Goal: Task Accomplishment & Management: Manage account settings

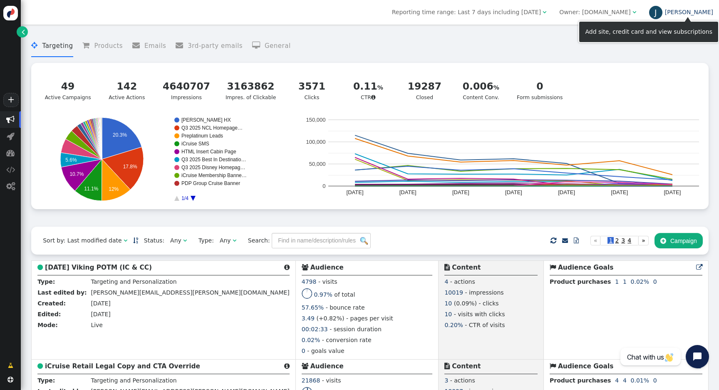
click at [706, 13] on link "[PERSON_NAME]" at bounding box center [681, 12] width 64 height 7
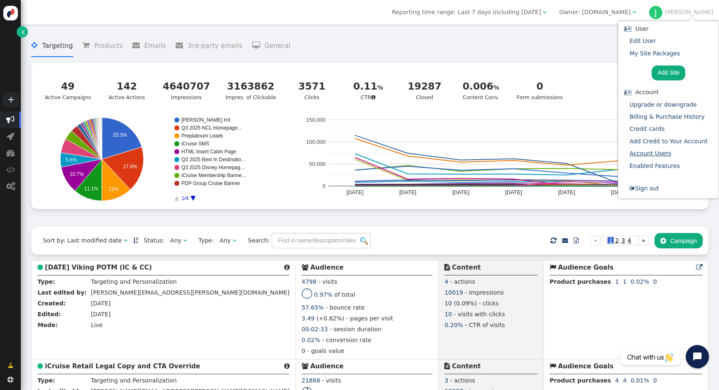
click at [659, 154] on link "Account Users" at bounding box center [651, 153] width 42 height 7
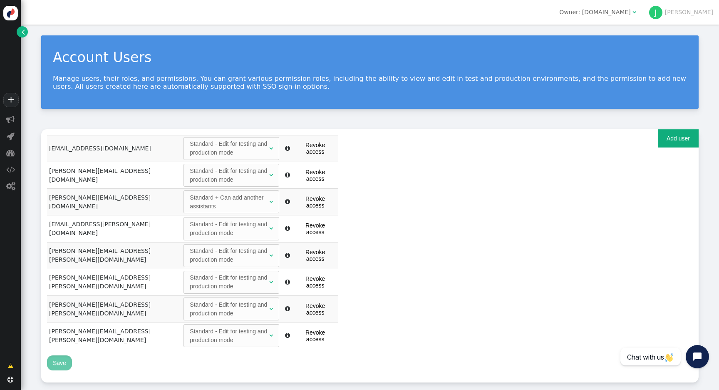
scroll to position [1, 0]
click at [674, 135] on button "Add user" at bounding box center [678, 138] width 41 height 18
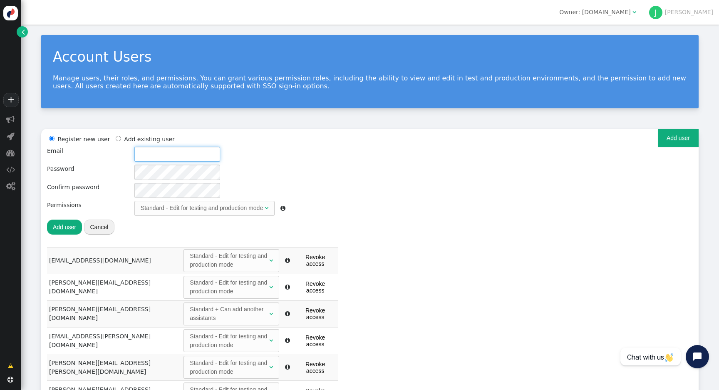
click at [170, 156] on input "text" at bounding box center [177, 153] width 86 height 15
paste input "[PERSON_NAME]"
drag, startPoint x: 164, startPoint y: 153, endPoint x: 160, endPoint y: 154, distance: 4.2
click at [160, 154] on input "[PERSON_NAME]" at bounding box center [177, 153] width 86 height 15
drag, startPoint x: 143, startPoint y: 152, endPoint x: 125, endPoint y: 152, distance: 17.5
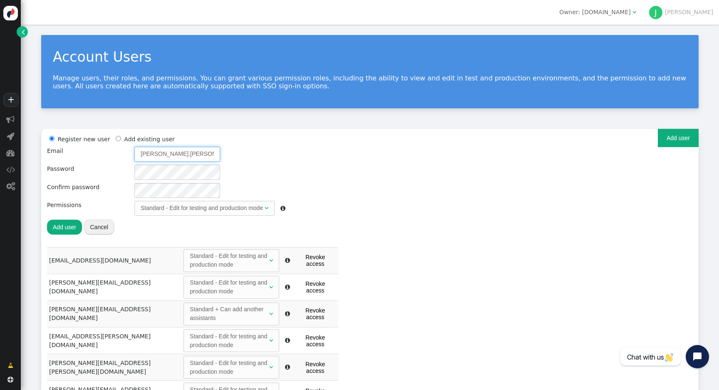
click at [125, 152] on div "Register new user Add existing user Email [PERSON_NAME].[PERSON_NAME] Password …" at bounding box center [166, 184] width 238 height 101
click at [182, 147] on input "[PERSON_NAME].[PERSON_NAME]" at bounding box center [177, 153] width 86 height 15
click at [189, 156] on input "[PERSON_NAME].[PERSON_NAME]" at bounding box center [177, 153] width 86 height 15
click at [261, 209] on div "Standard - Edit for testing and production mode" at bounding box center [202, 207] width 122 height 9
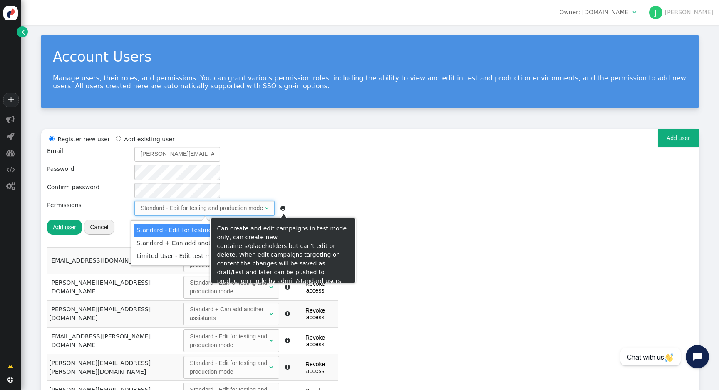
click at [336, 190] on div "Register new user Add existing user Email [PERSON_NAME][EMAIL_ADDRESS][PERSON_N…" at bounding box center [370, 190] width 646 height 112
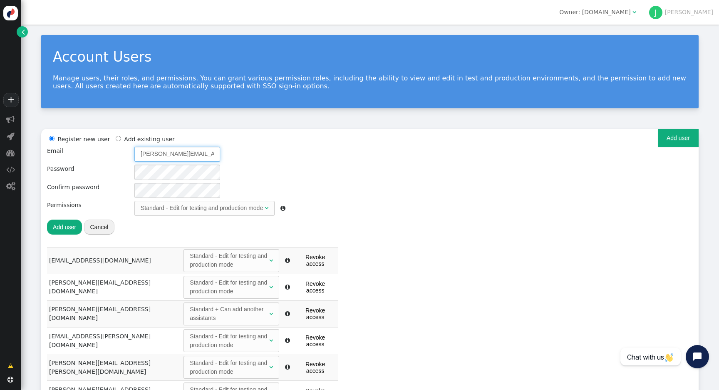
click at [182, 149] on input "[PERSON_NAME][EMAIL_ADDRESS][PERSON_NAME][DOMAIN_NAME]" at bounding box center [177, 153] width 86 height 15
click at [71, 225] on button "Add user" at bounding box center [64, 226] width 35 height 15
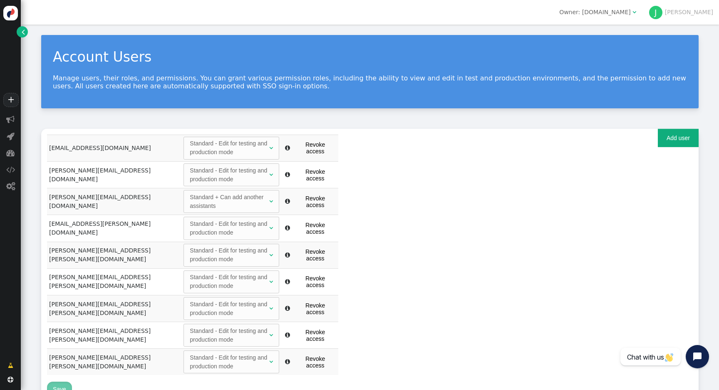
click at [667, 137] on button "Add user" at bounding box center [678, 138] width 41 height 18
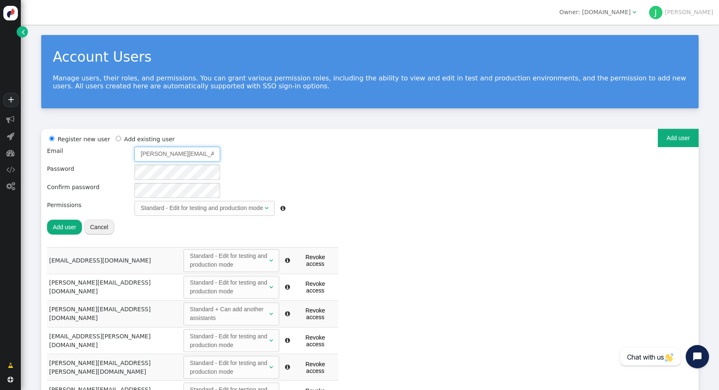
click at [166, 153] on input "[PERSON_NAME][EMAIL_ADDRESS][PERSON_NAME][DOMAIN_NAME]" at bounding box center [177, 153] width 86 height 15
drag, startPoint x: 176, startPoint y: 151, endPoint x: 139, endPoint y: 149, distance: 37.5
click at [139, 149] on input "[PERSON_NAME][EMAIL_ADDRESS][PERSON_NAME][DOMAIN_NAME]" at bounding box center [177, 153] width 86 height 15
type input "[PERSON_NAME][EMAIL_ADDRESS][PERSON_NAME][DOMAIN_NAME]"
click at [64, 227] on button "Add user" at bounding box center [64, 226] width 35 height 15
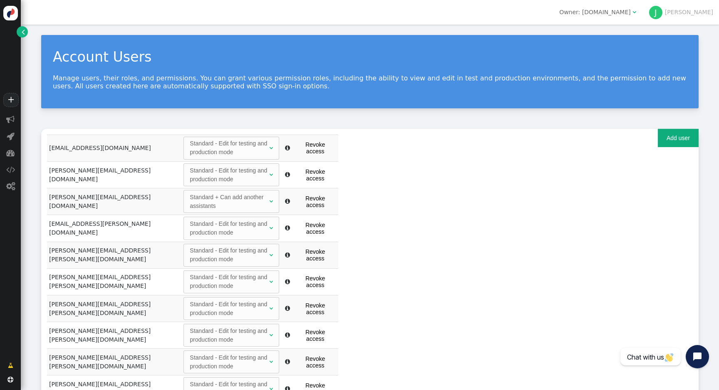
click at [631, 15] on div "Owner: [DOMAIN_NAME]" at bounding box center [595, 12] width 72 height 9
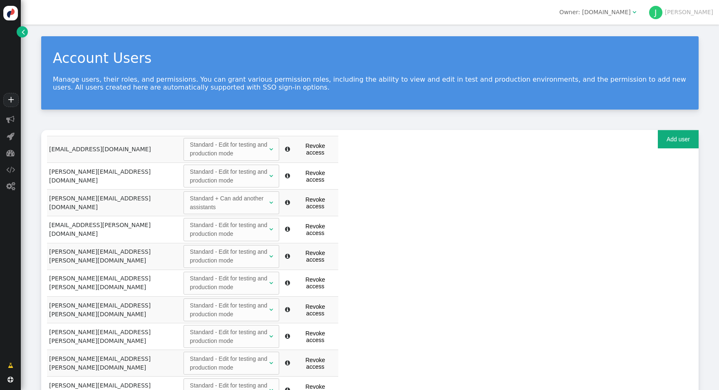
click at [631, 13] on div "Owner: [DOMAIN_NAME]" at bounding box center [595, 12] width 72 height 9
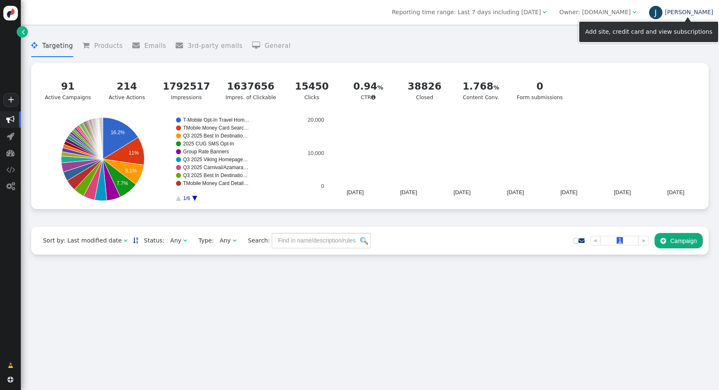
click at [703, 13] on link "J Jared" at bounding box center [681, 12] width 64 height 7
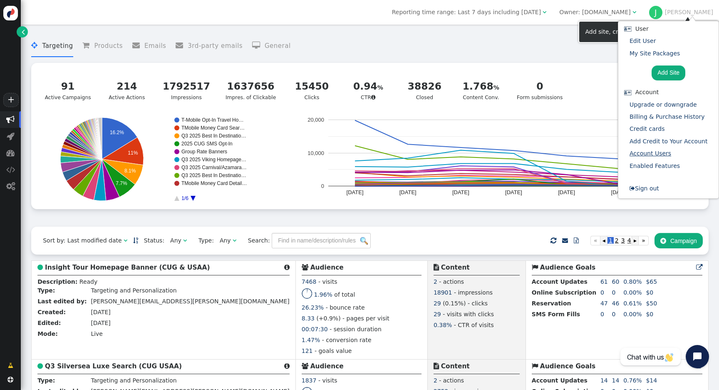
click at [656, 152] on link "Account Users" at bounding box center [651, 153] width 42 height 7
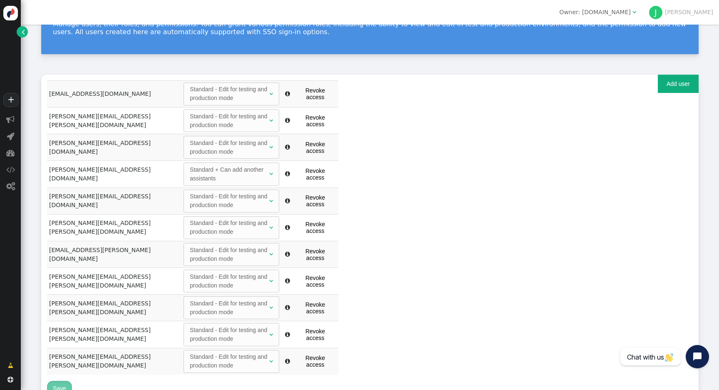
scroll to position [69, 0]
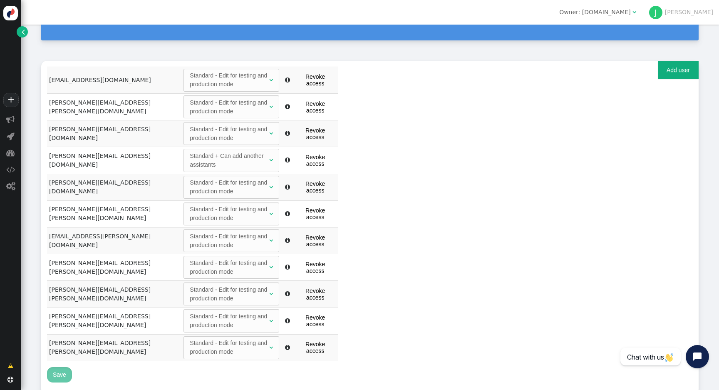
click at [261, 106] on div "Standard - Edit for testing and production mode" at bounding box center [229, 106] width 79 height 17
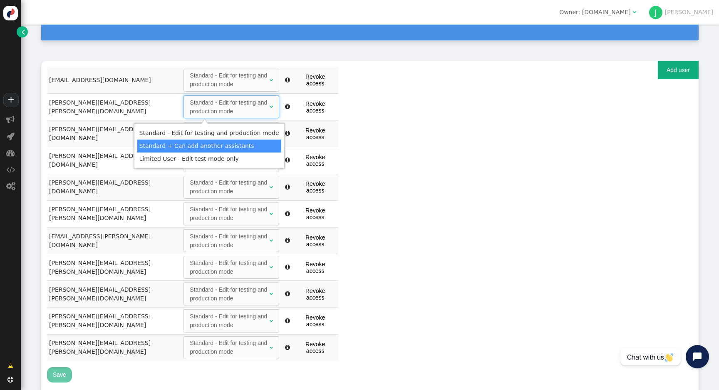
click at [410, 146] on div "Register new user Add existing user Email Password Confirm password Permissions…" at bounding box center [370, 227] width 658 height 333
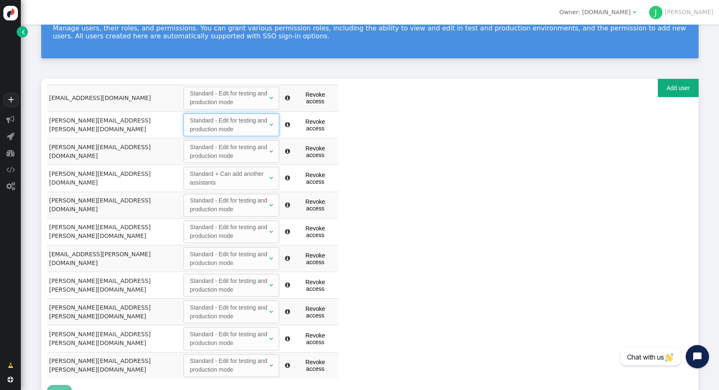
scroll to position [50, 0]
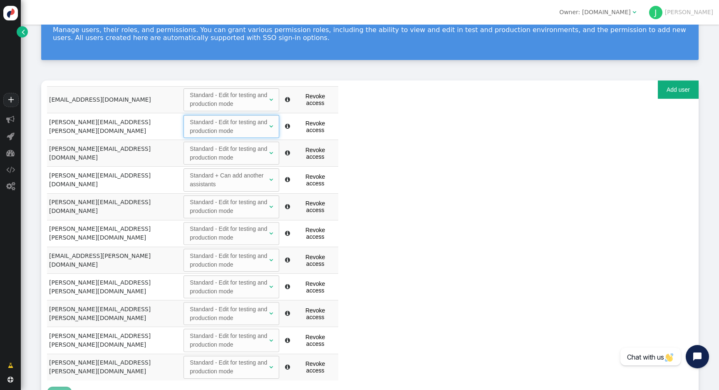
click at [269, 127] on span "" at bounding box center [271, 126] width 4 height 6
click at [394, 158] on div "Register new user Add existing user Email Password Confirm password Permissions…" at bounding box center [370, 246] width 658 height 333
click at [669, 89] on button "Add user" at bounding box center [678, 89] width 41 height 18
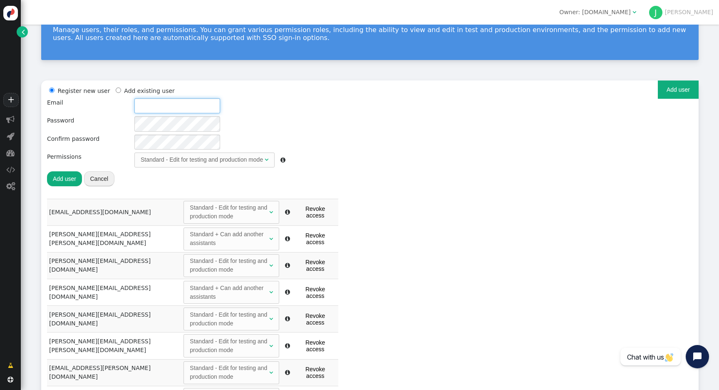
click at [166, 103] on input "text" at bounding box center [177, 105] width 86 height 15
paste input "[PERSON_NAME][EMAIL_ADDRESS][PERSON_NAME][DOMAIN_NAME]"
type input "[PERSON_NAME][EMAIL_ADDRESS][PERSON_NAME][DOMAIN_NAME]"
radio input "false"
radio input "true"
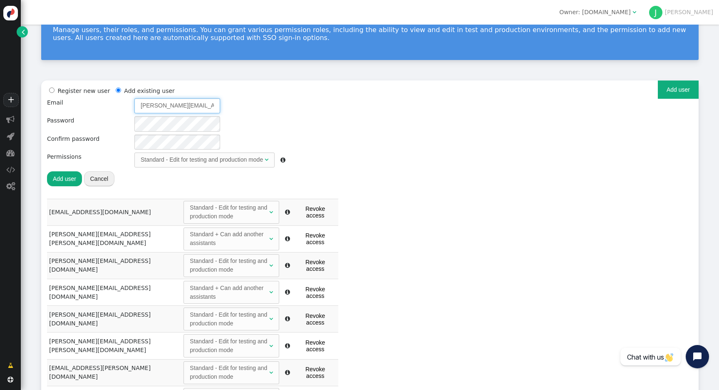
click at [119, 89] on li "Add existing user" at bounding box center [144, 90] width 61 height 9
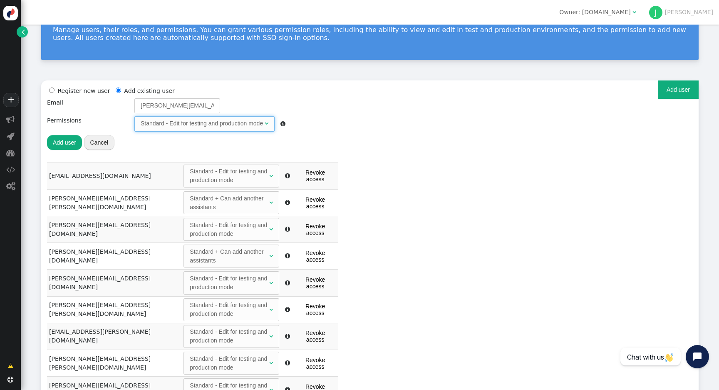
click at [267, 121] on span "" at bounding box center [267, 123] width 4 height 6
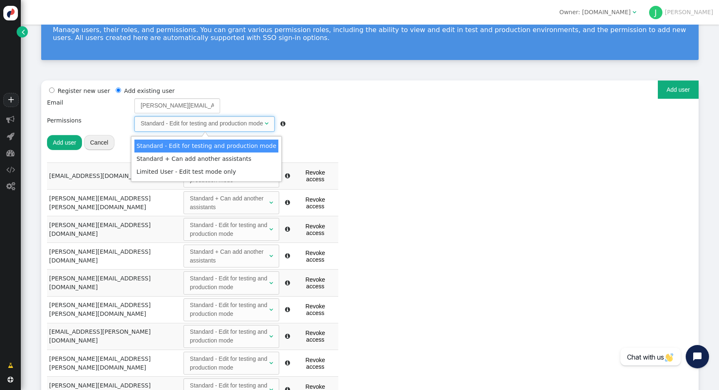
click at [346, 119] on div "Register new user Add existing user Email [PERSON_NAME][EMAIL_ADDRESS][PERSON_N…" at bounding box center [370, 124] width 646 height 76
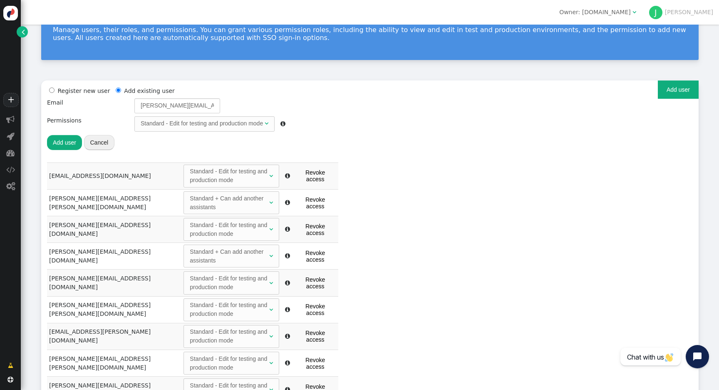
click at [60, 143] on button "Add user" at bounding box center [64, 142] width 35 height 15
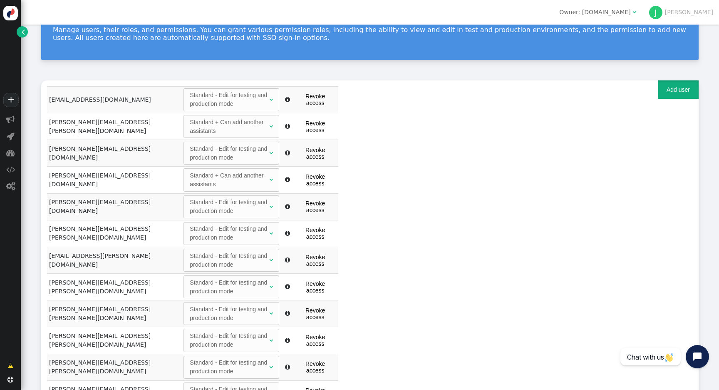
click at [680, 90] on button "Add user" at bounding box center [678, 89] width 41 height 18
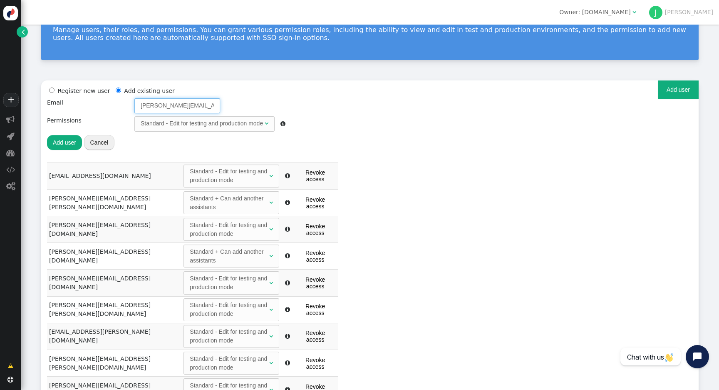
drag, startPoint x: 175, startPoint y: 103, endPoint x: 130, endPoint y: 104, distance: 45.4
click at [130, 104] on div "Register new user Add existing user Email [PERSON_NAME][EMAIL_ADDRESS][PERSON_N…" at bounding box center [166, 118] width 238 height 65
type input "[PERSON_NAME][EMAIL_ADDRESS][PERSON_NAME][DOMAIN_NAME]"
click at [67, 143] on button "Add user" at bounding box center [64, 142] width 35 height 15
